Goal: Information Seeking & Learning: Understand process/instructions

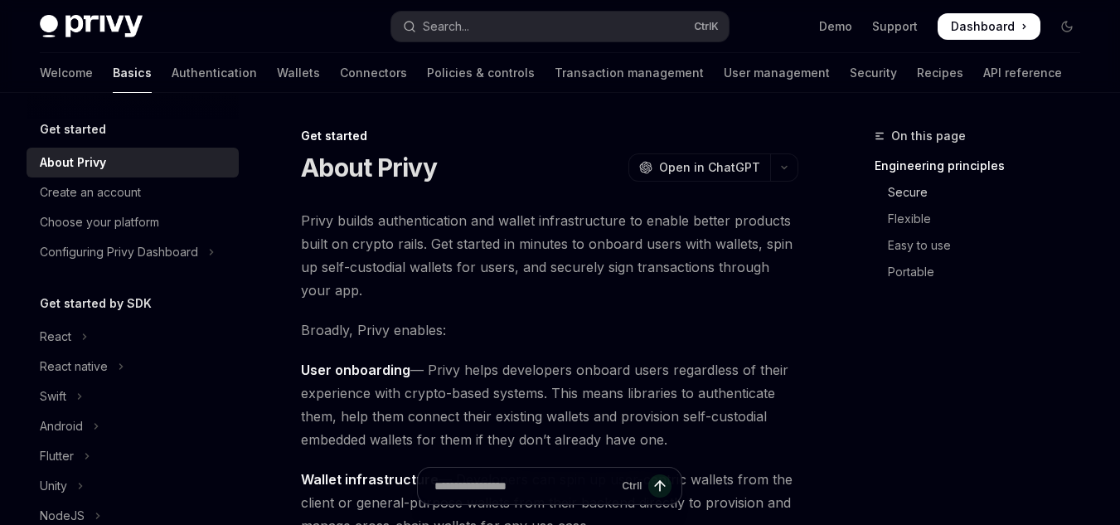
click at [929, 187] on link "Secure" at bounding box center [984, 192] width 219 height 27
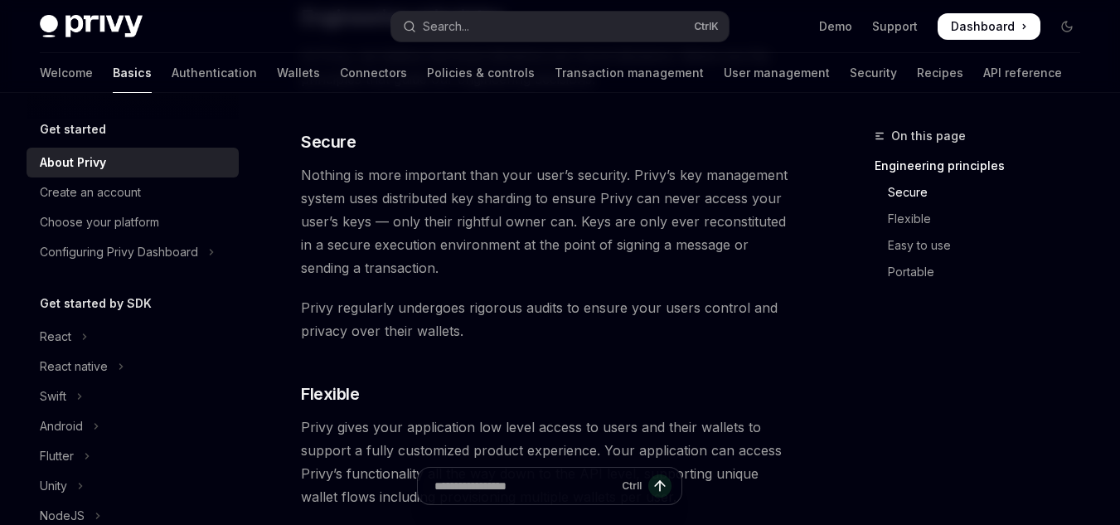
scroll to position [687, 0]
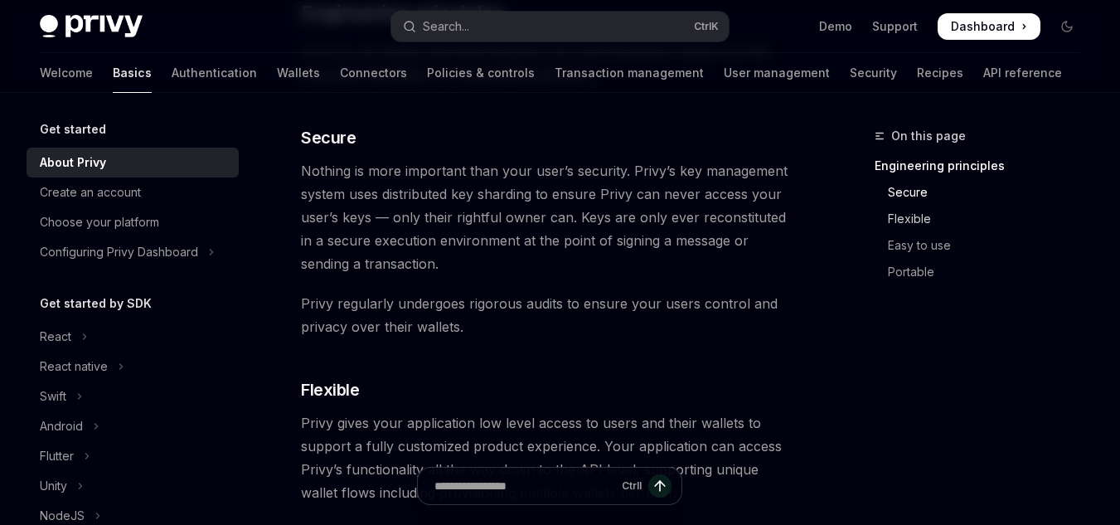
click at [927, 211] on link "Flexible" at bounding box center [984, 219] width 219 height 27
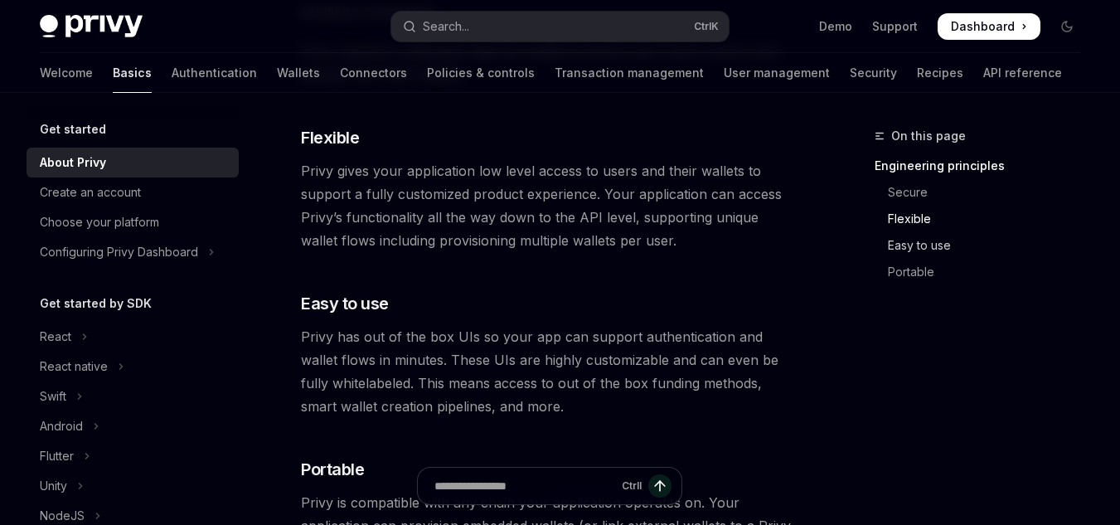
click at [929, 250] on link "Easy to use" at bounding box center [984, 245] width 219 height 27
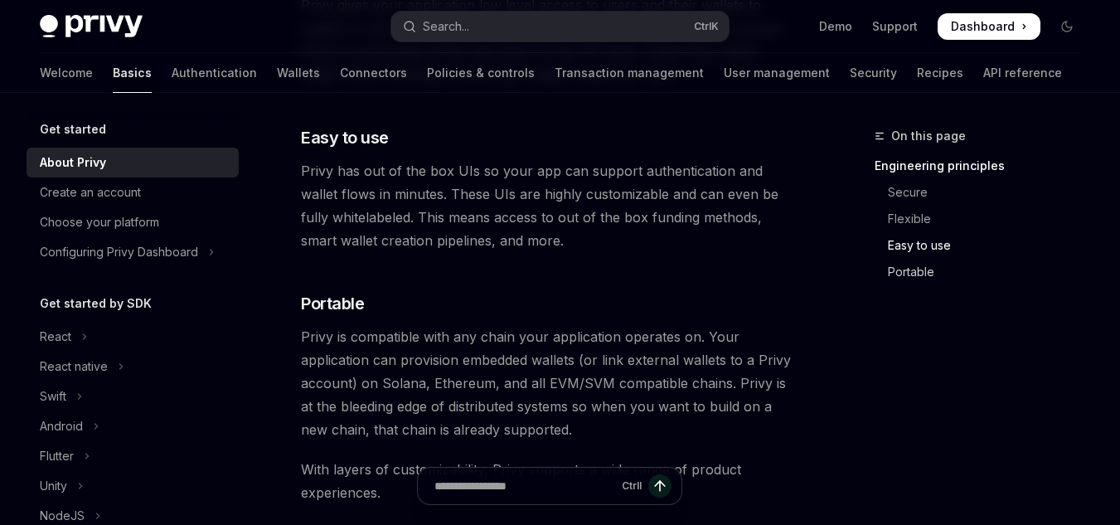
click at [921, 271] on link "Portable" at bounding box center [984, 272] width 219 height 27
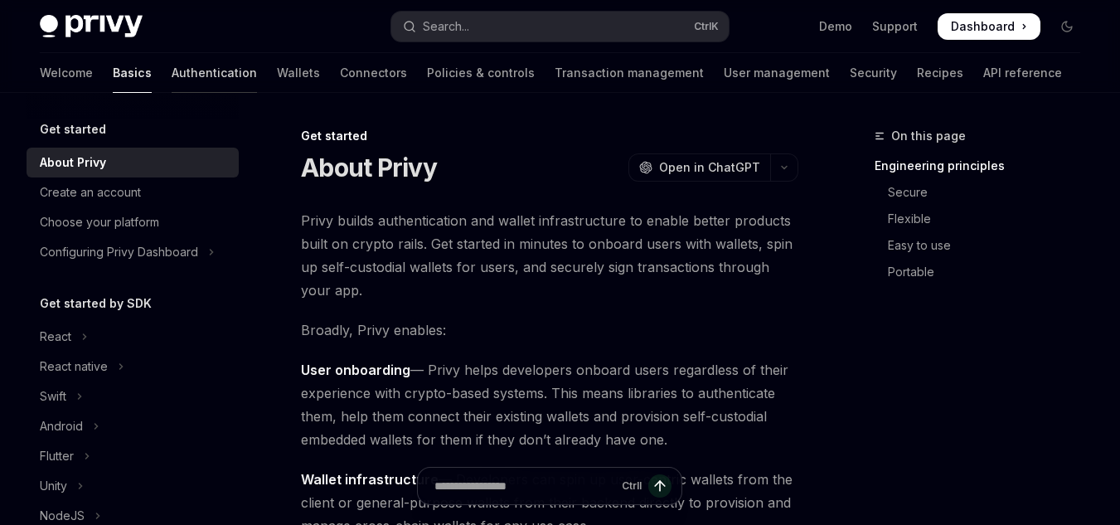
click at [172, 68] on link "Authentication" at bounding box center [214, 73] width 85 height 40
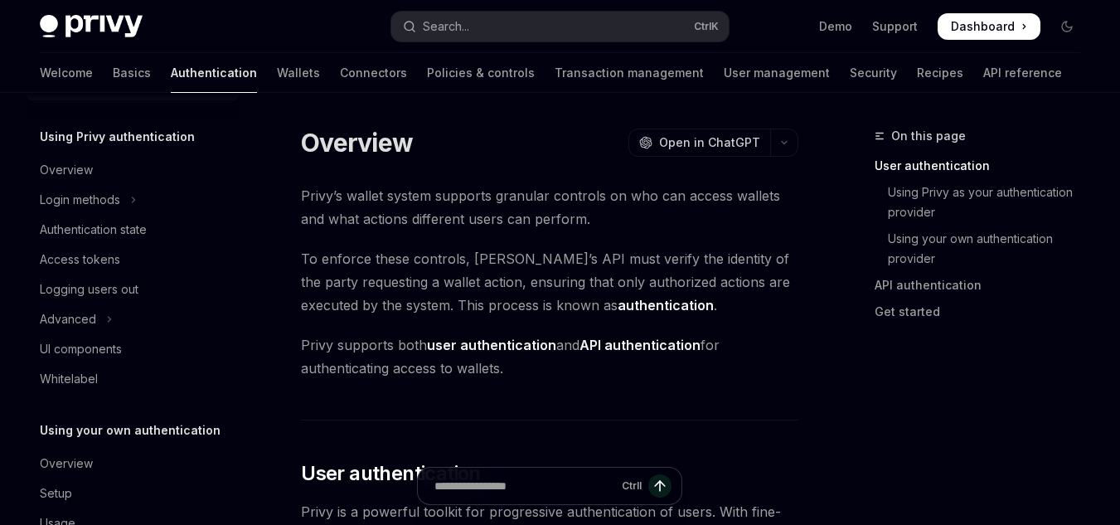
scroll to position [95, 0]
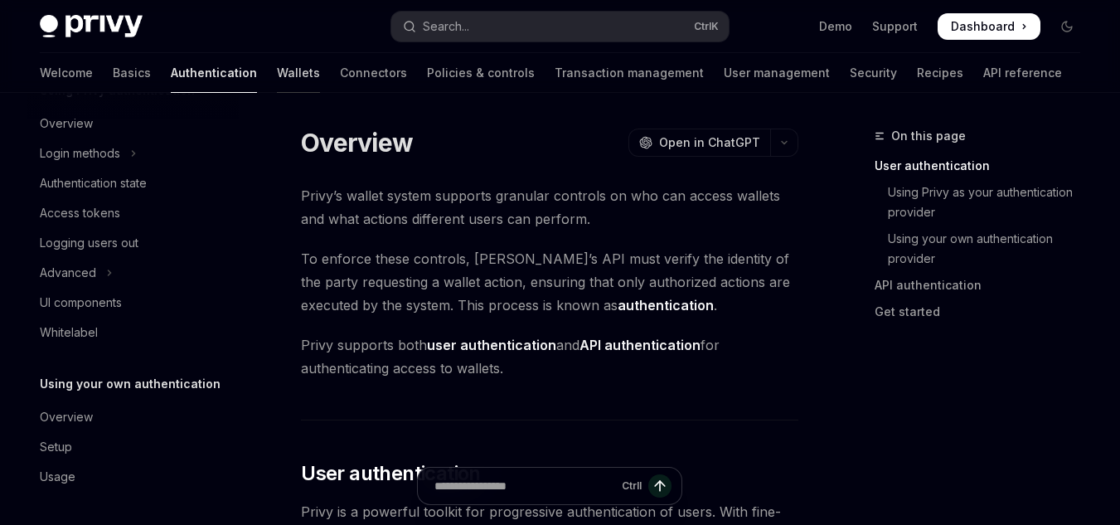
click at [277, 71] on link "Wallets" at bounding box center [298, 73] width 43 height 40
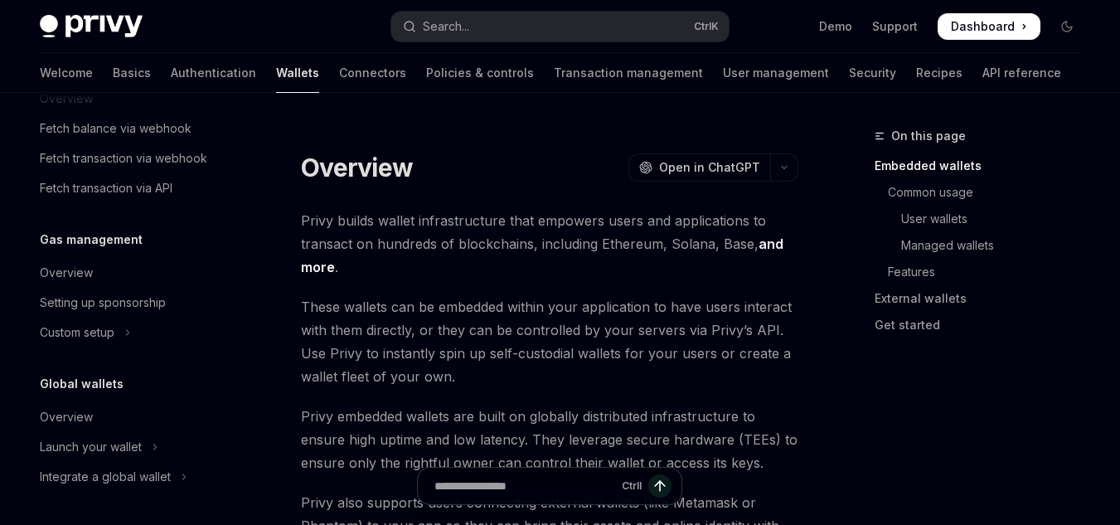
scroll to position [734, 0]
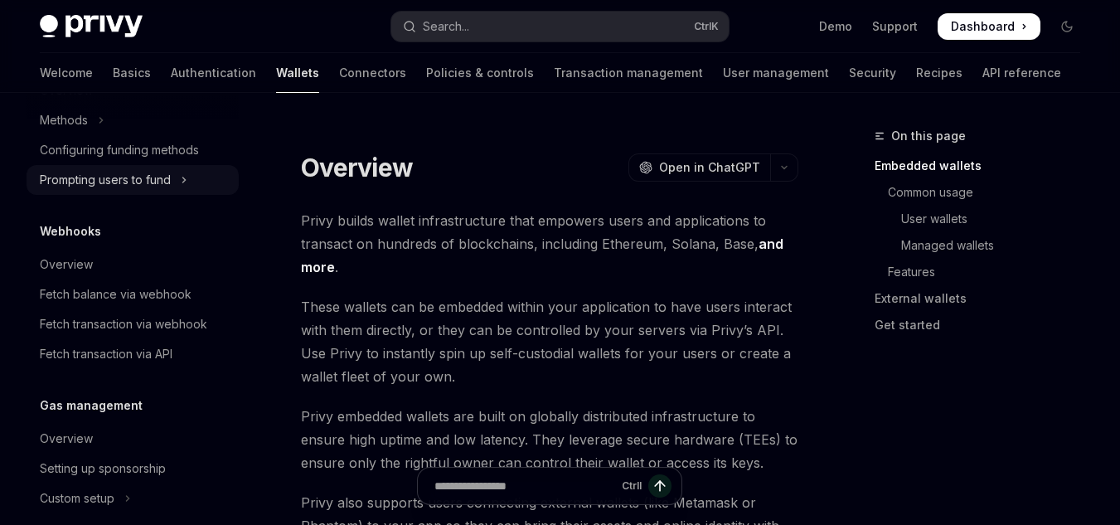
click at [158, 182] on div "Prompting users to fund" at bounding box center [105, 180] width 131 height 20
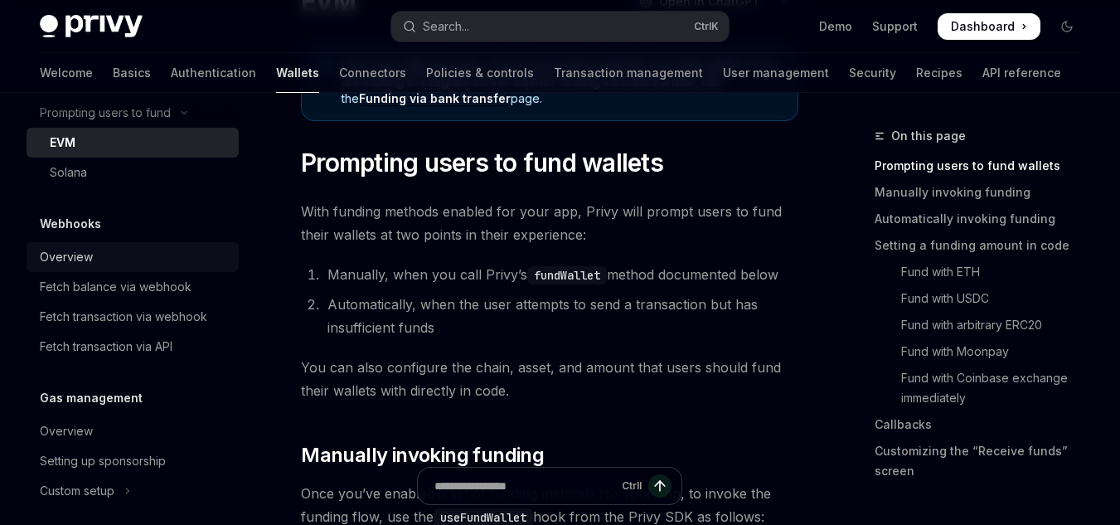
scroll to position [794, 0]
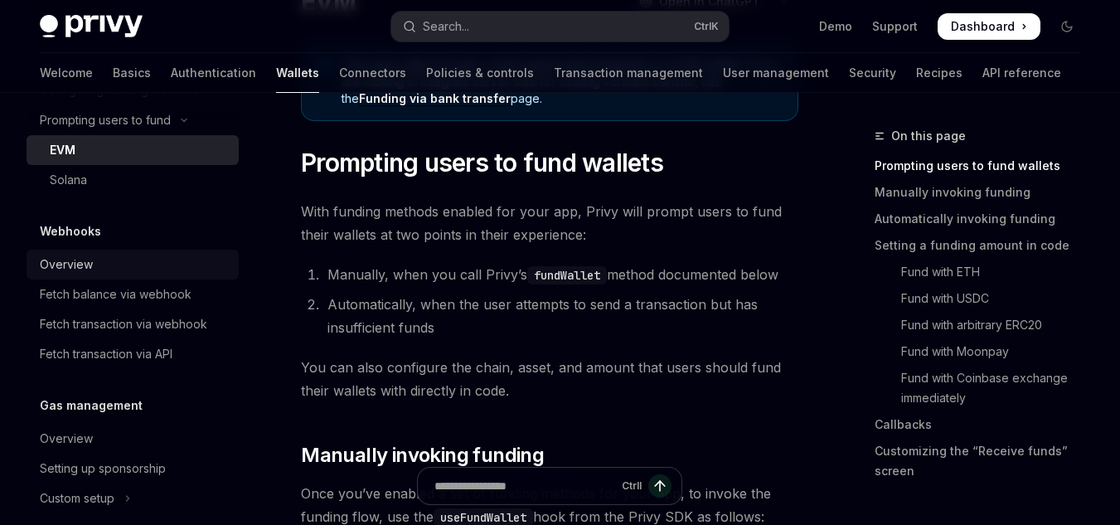
click at [110, 260] on div "Overview" at bounding box center [134, 265] width 189 height 20
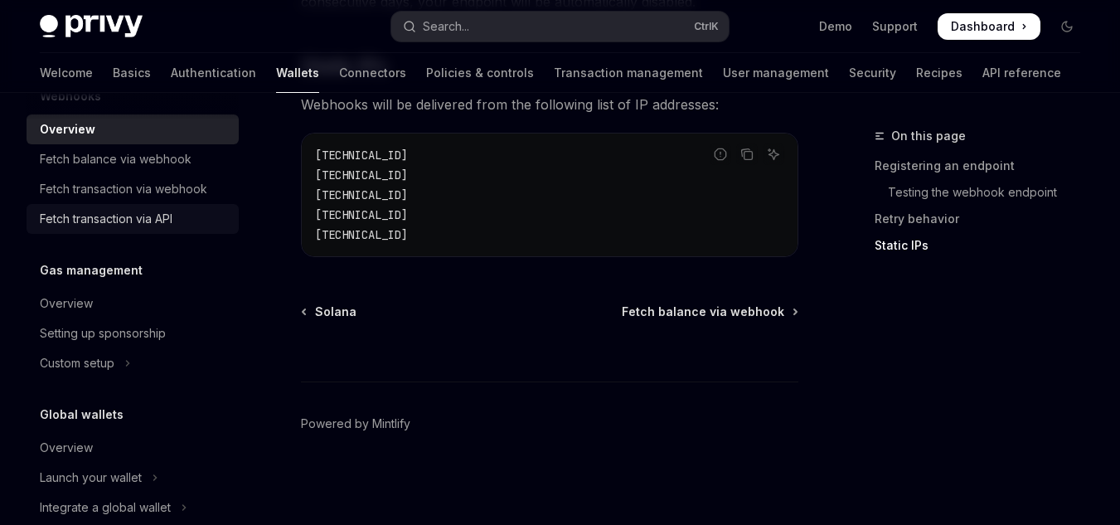
scroll to position [959, 0]
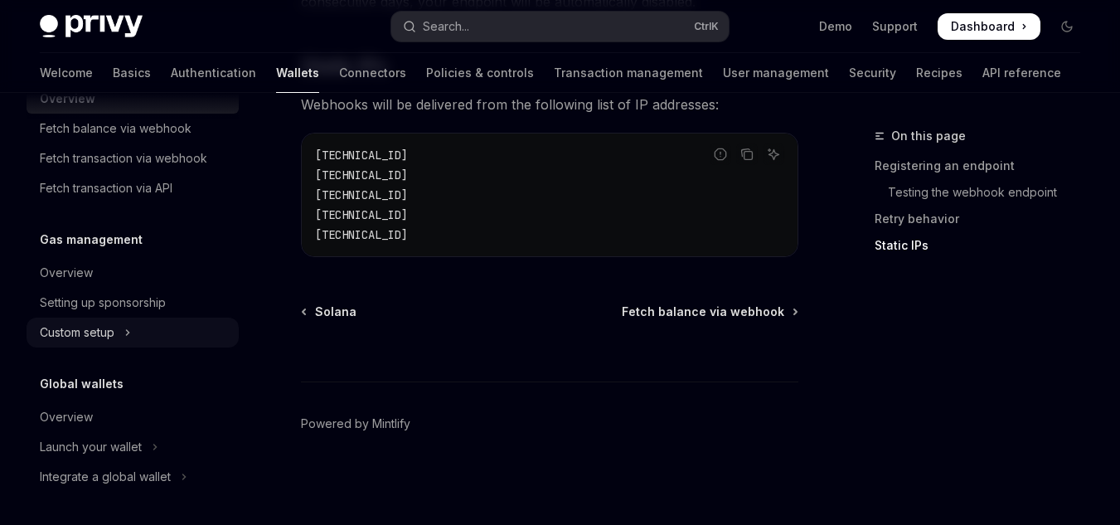
click at [91, 341] on div "Custom setup" at bounding box center [77, 333] width 75 height 20
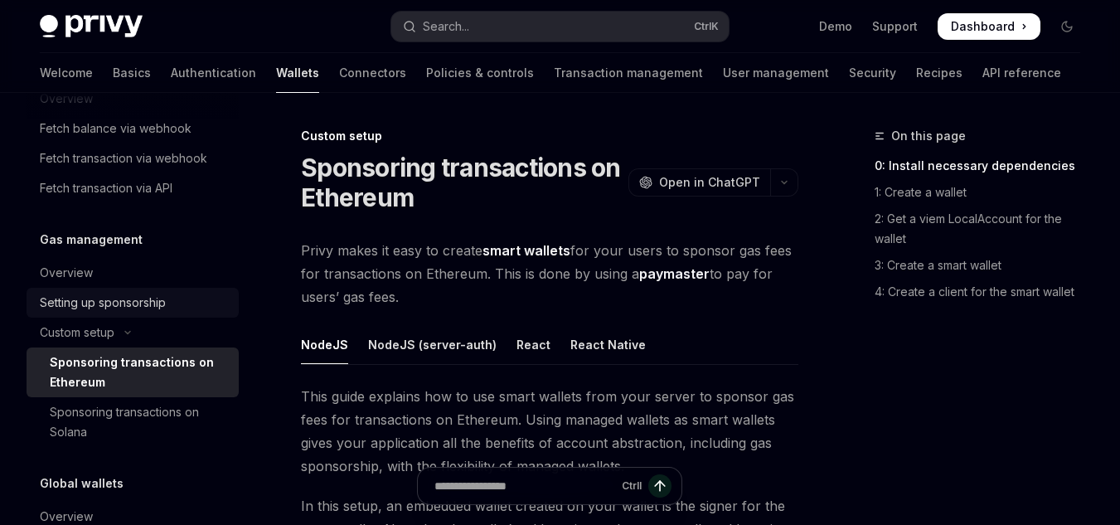
click at [71, 303] on div "Setting up sponsorship" at bounding box center [103, 303] width 126 height 20
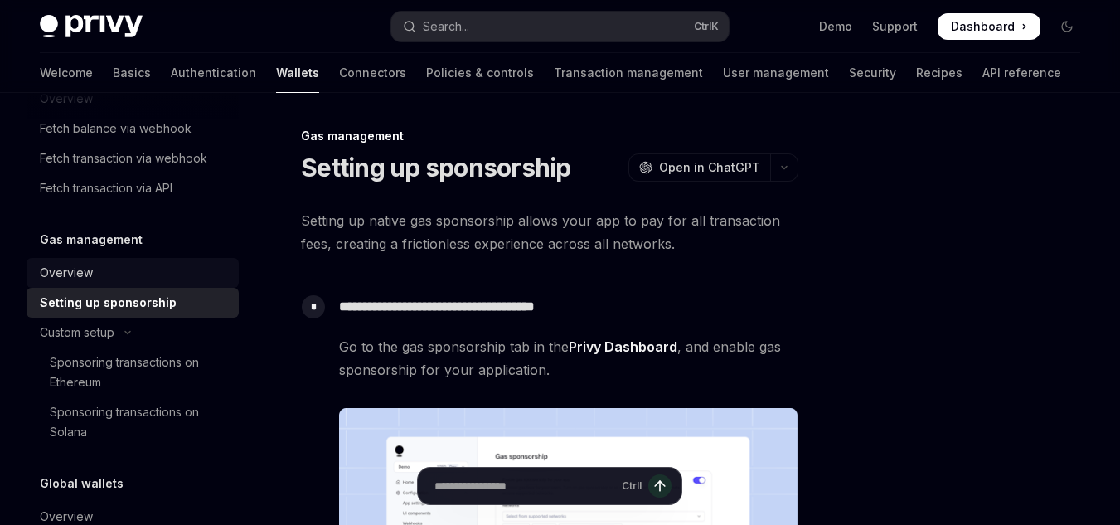
click at [71, 267] on div "Overview" at bounding box center [66, 273] width 53 height 20
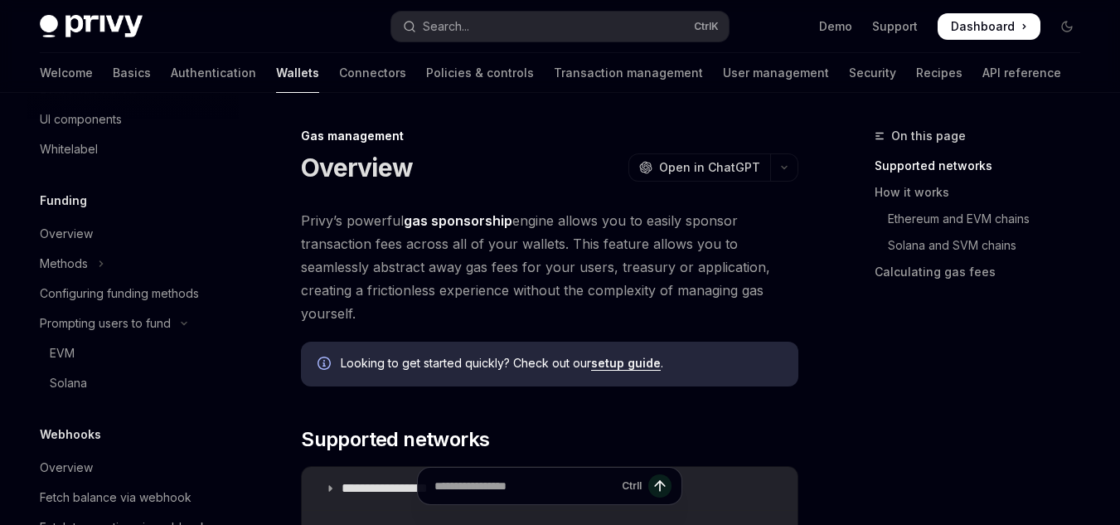
scroll to position [561, 0]
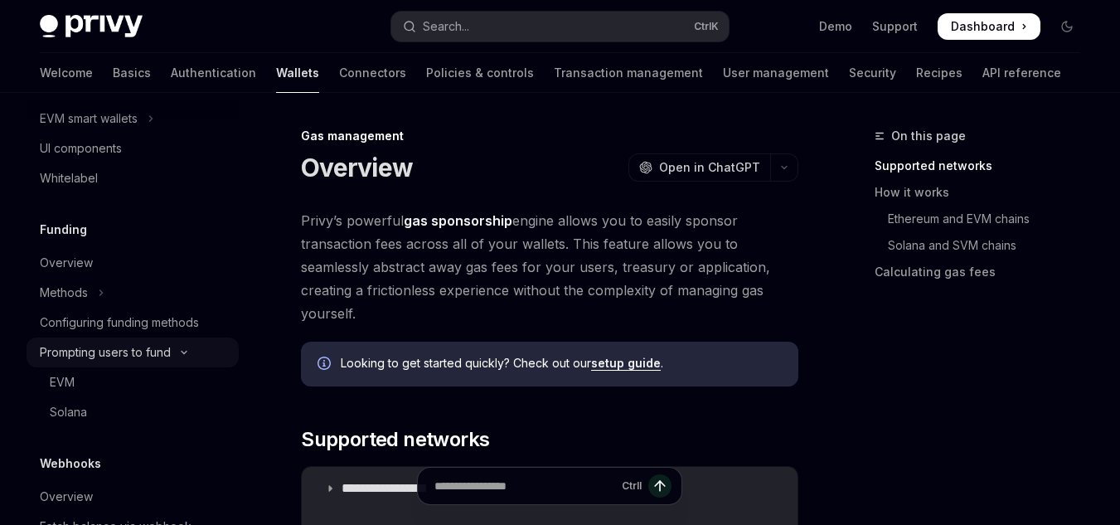
click at [182, 352] on icon "Toggle Prompting users to fund section" at bounding box center [184, 352] width 20 height 7
click at [182, 352] on icon "Toggle Prompting users to fund section" at bounding box center [184, 352] width 7 height 20
click at [109, 327] on div "Configuring funding methods" at bounding box center [119, 323] width 159 height 20
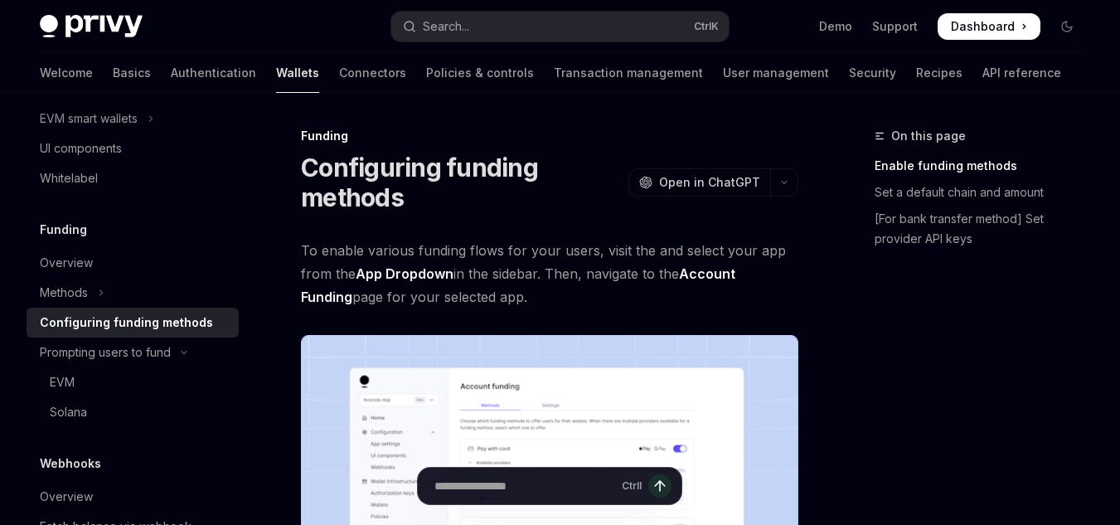
click at [109, 327] on div "Configuring funding methods" at bounding box center [126, 323] width 173 height 20
click at [79, 299] on div "Methods" at bounding box center [64, 293] width 48 height 20
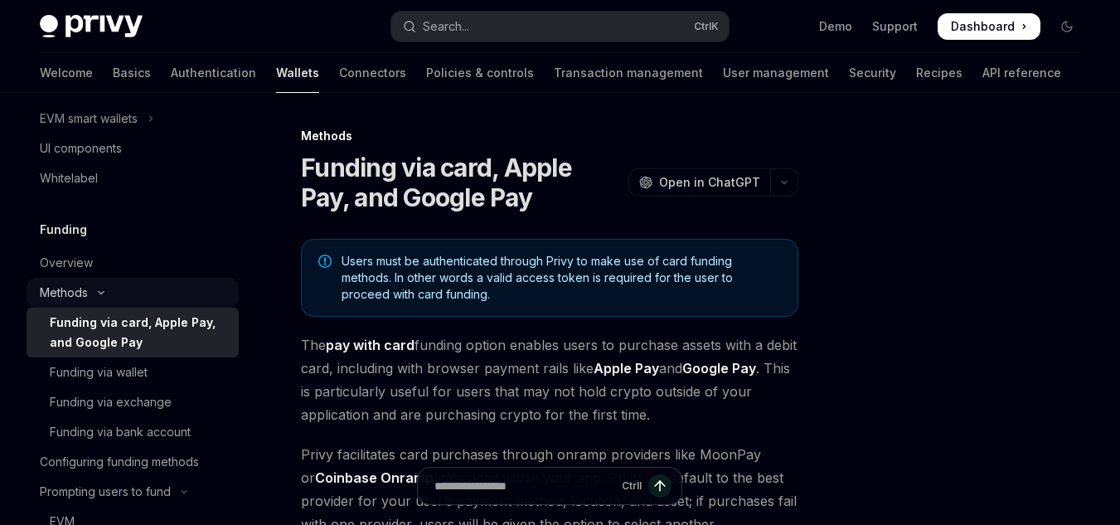
click at [79, 299] on div "Methods" at bounding box center [64, 293] width 48 height 20
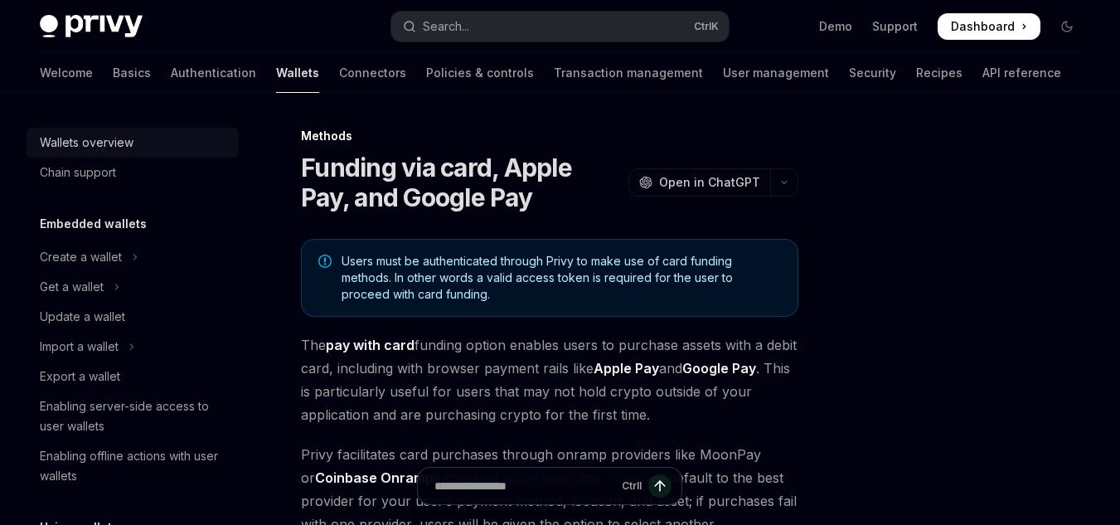
click at [83, 133] on div "Wallets overview" at bounding box center [87, 143] width 94 height 20
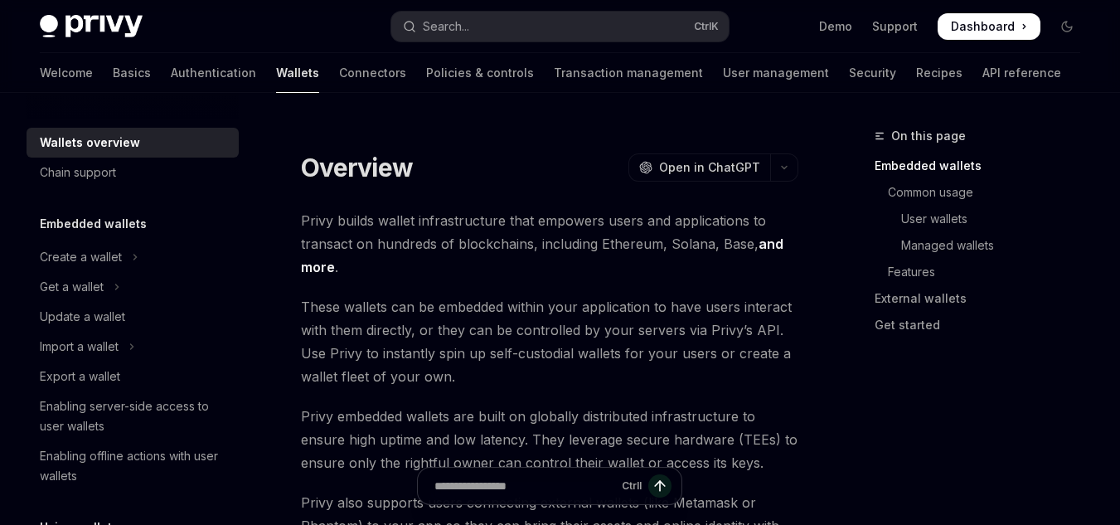
type textarea "*"
